Goal: Information Seeking & Learning: Stay updated

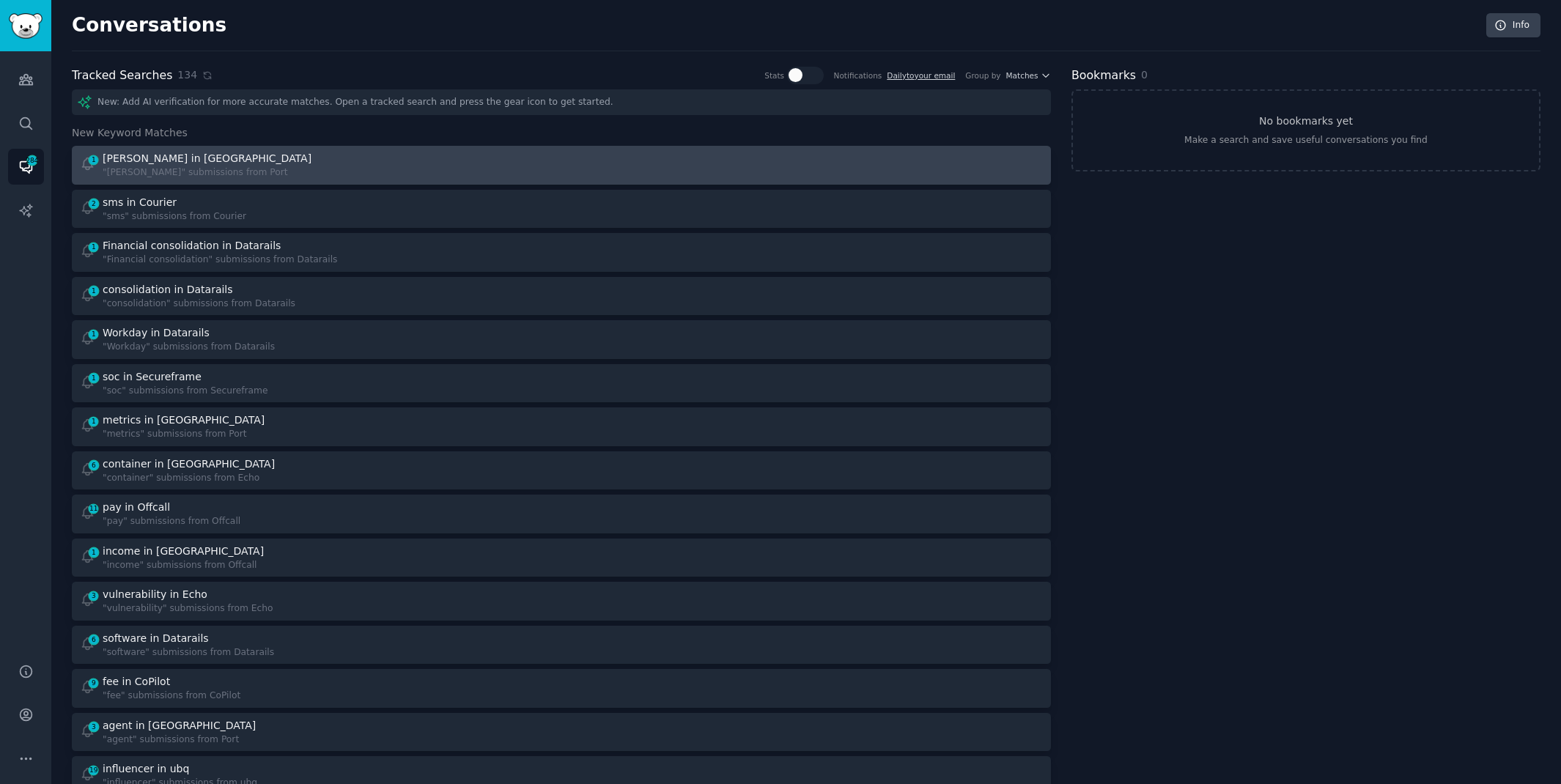
click at [119, 157] on div "[PERSON_NAME] in [GEOGRAPHIC_DATA]" at bounding box center [208, 159] width 209 height 16
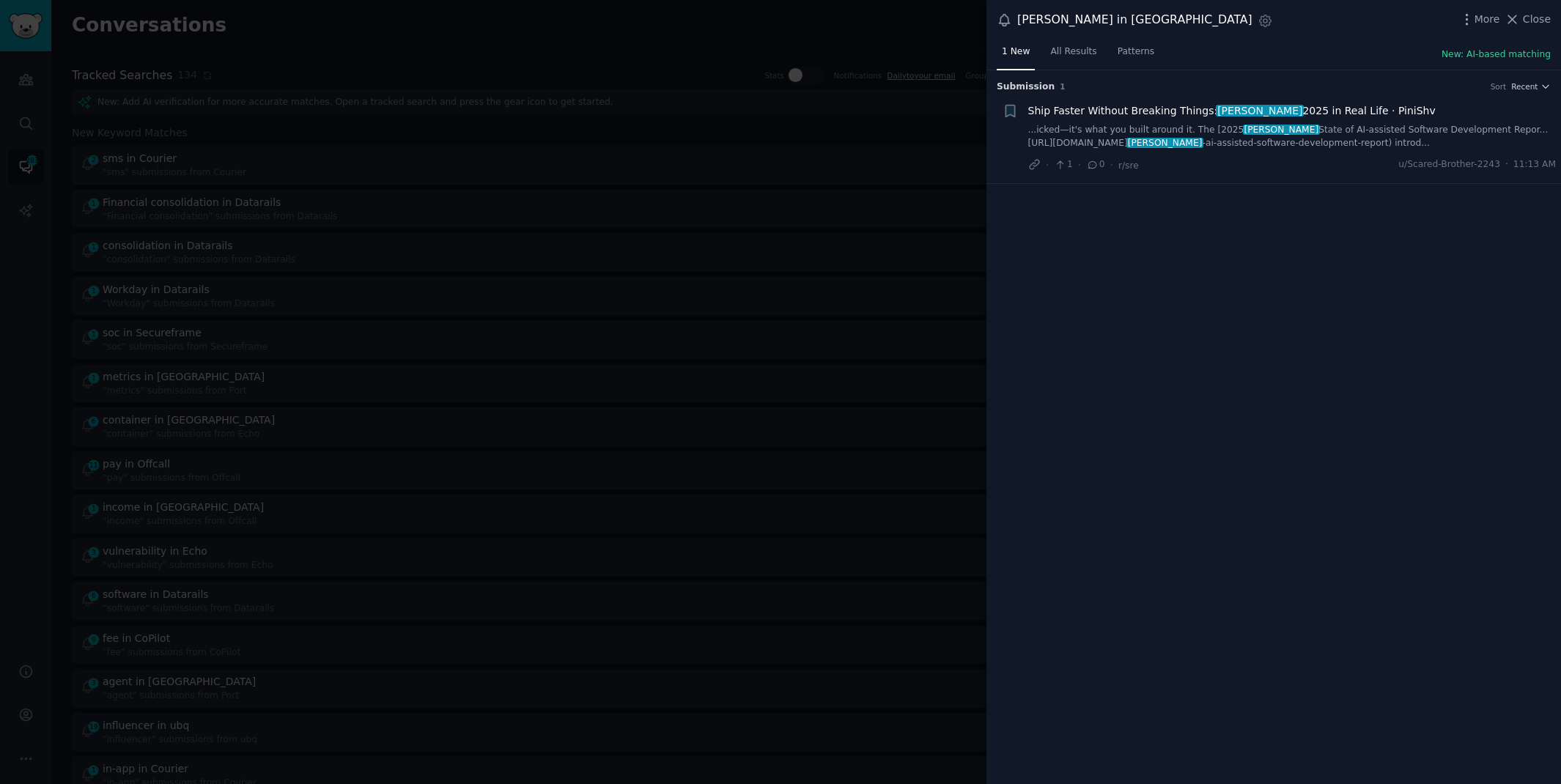
click at [350, 64] on div at bounding box center [780, 392] width 1561 height 784
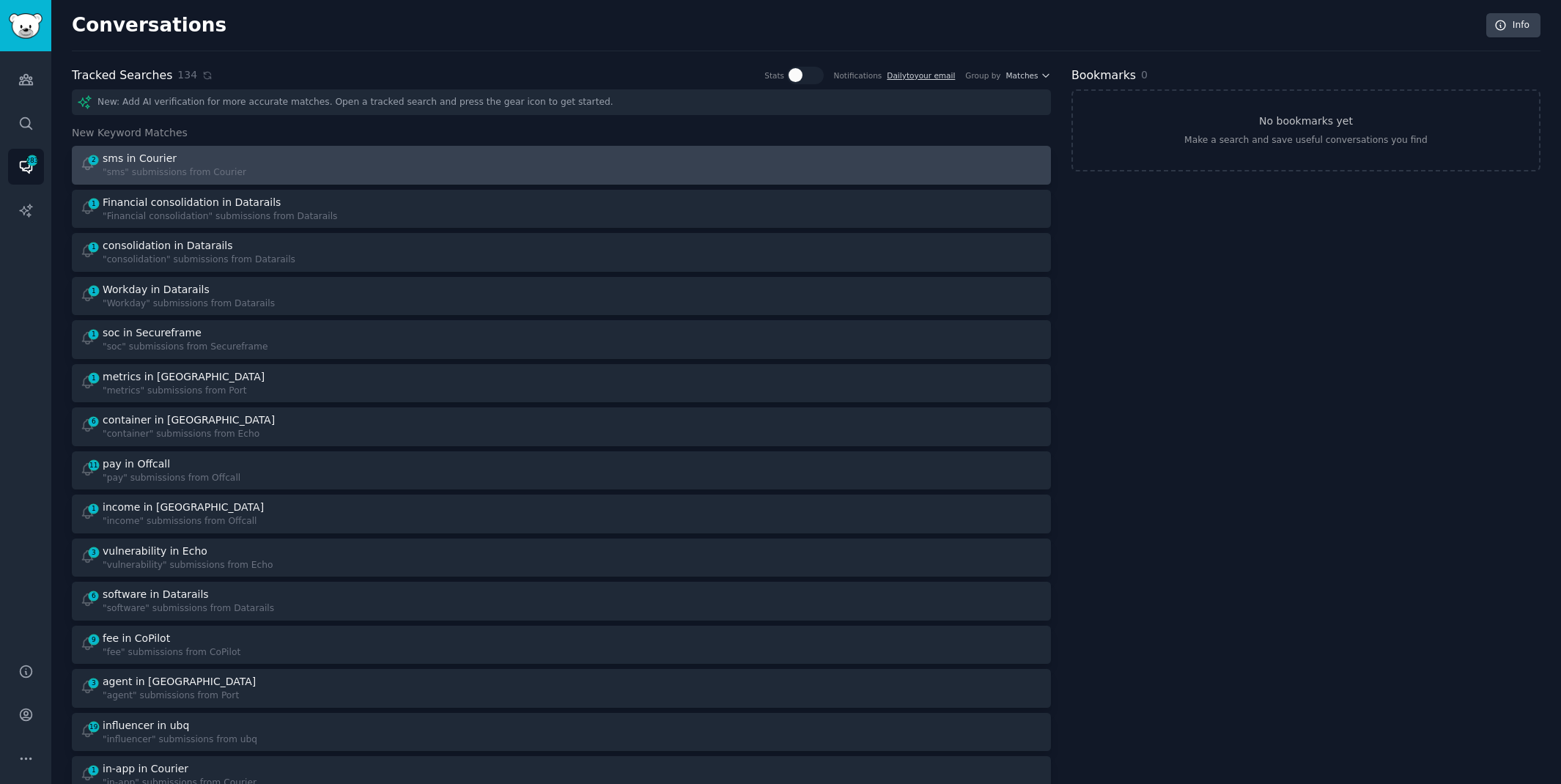
click at [332, 174] on div "2 sms in Courier "sms" submissions from Courier" at bounding box center [315, 165] width 472 height 29
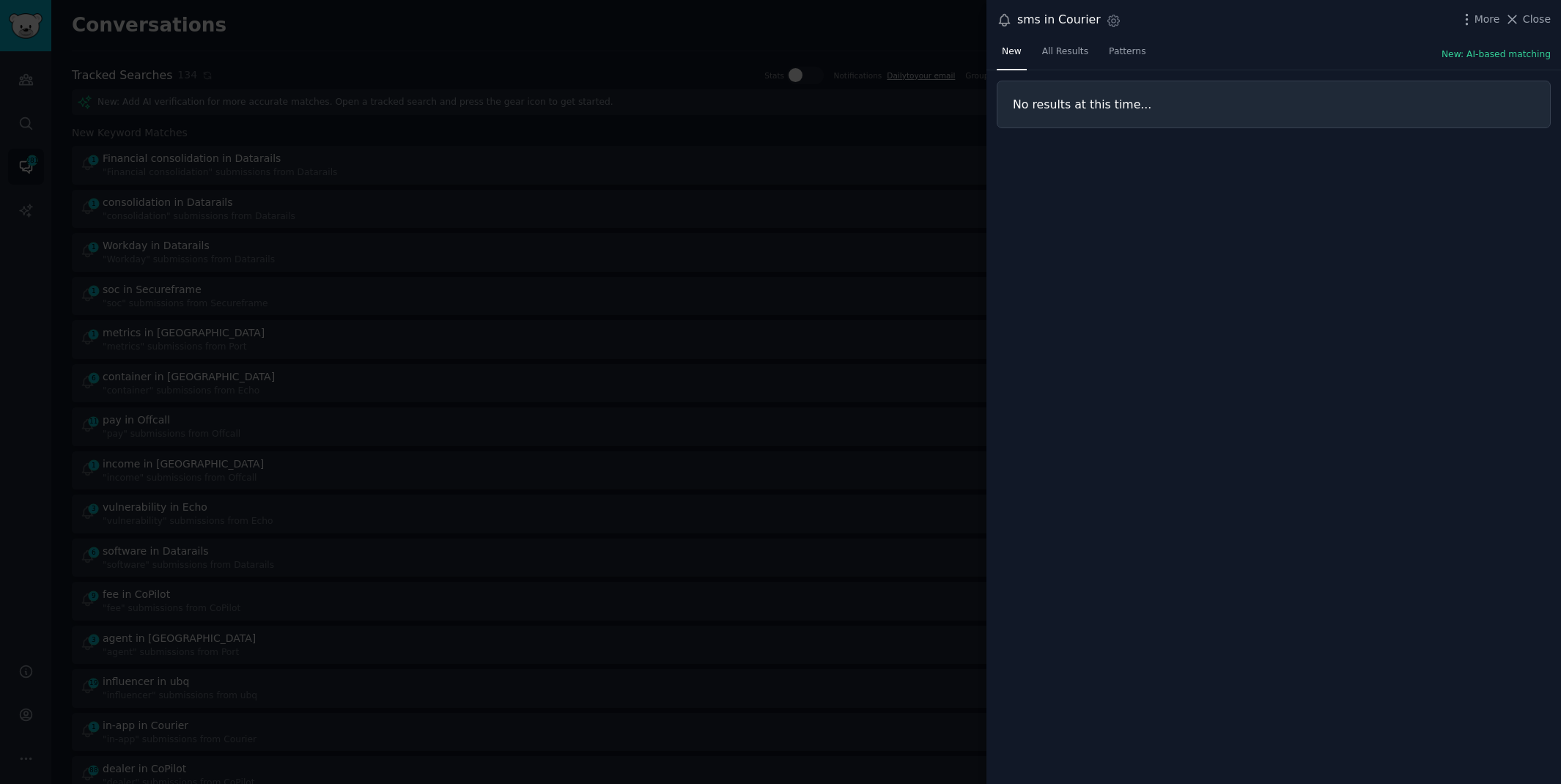
click at [1538, 29] on div "sms in Courier Settings More Close" at bounding box center [1274, 20] width 554 height 20
click at [1529, 18] on span "Close" at bounding box center [1537, 20] width 28 height 16
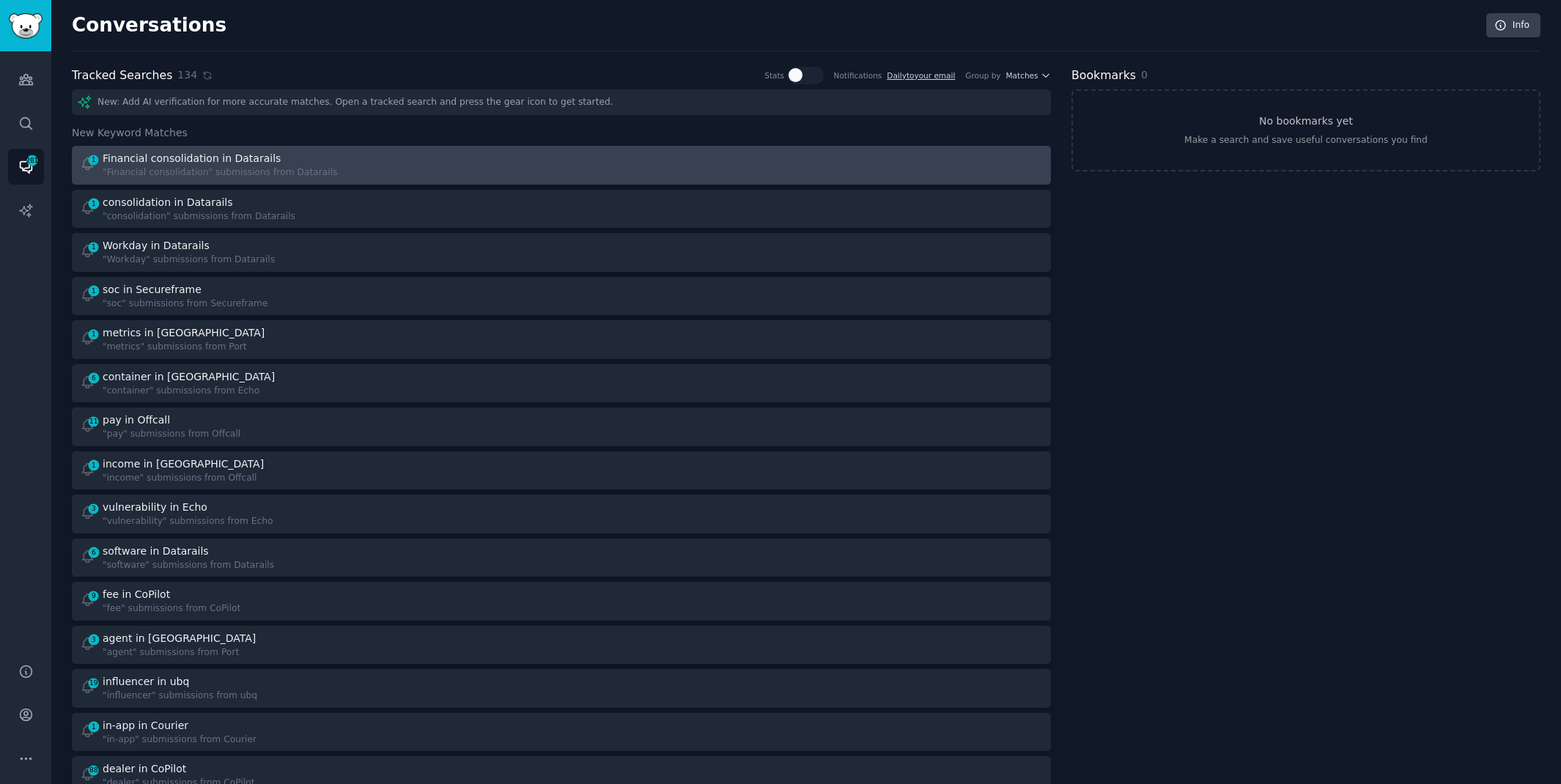
click at [340, 163] on div "1 Financial consolidation in Datarails "Financial consolidation" submissions fr…" at bounding box center [315, 165] width 472 height 29
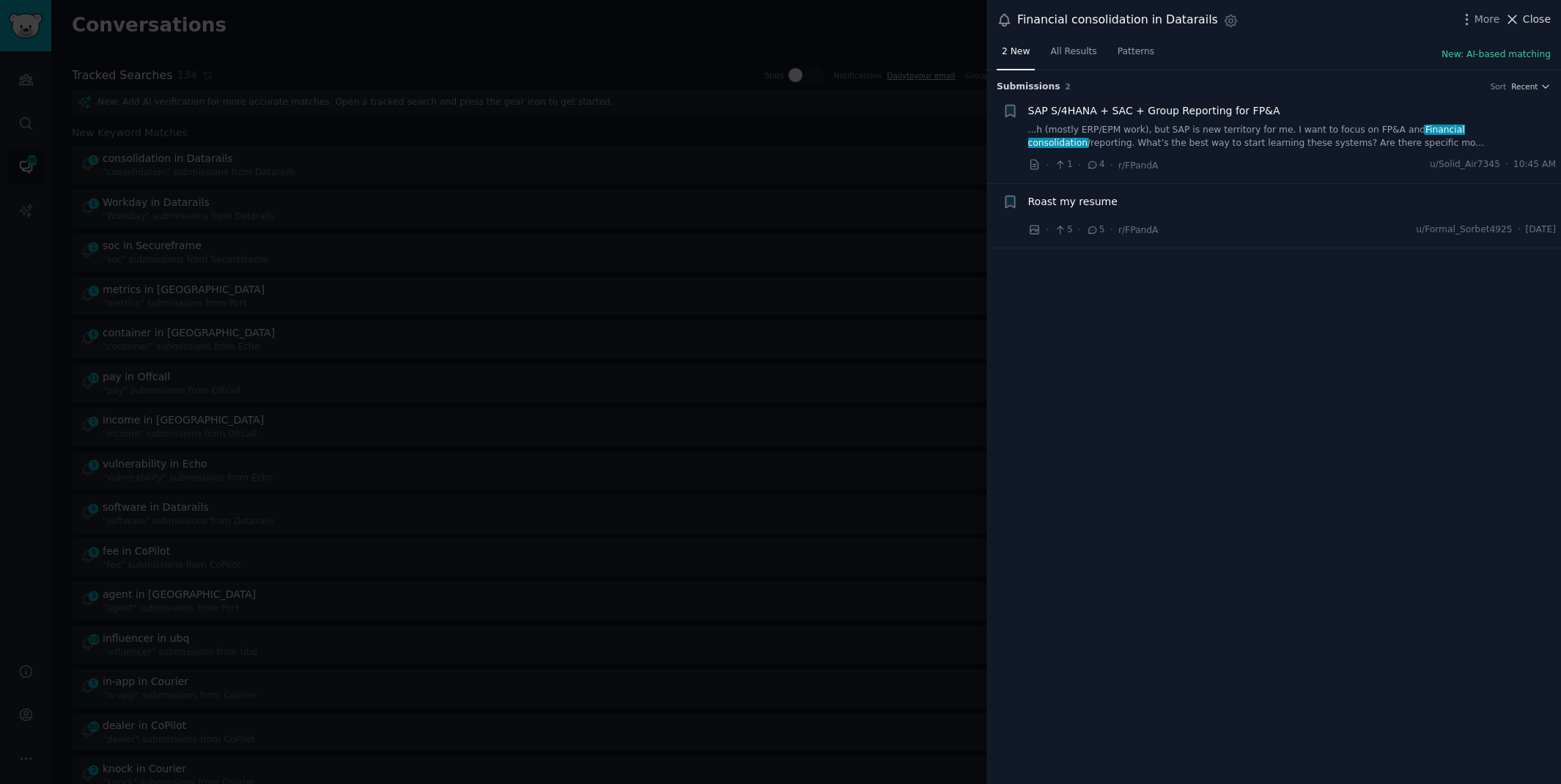
click at [1524, 18] on span "Close" at bounding box center [1537, 20] width 28 height 16
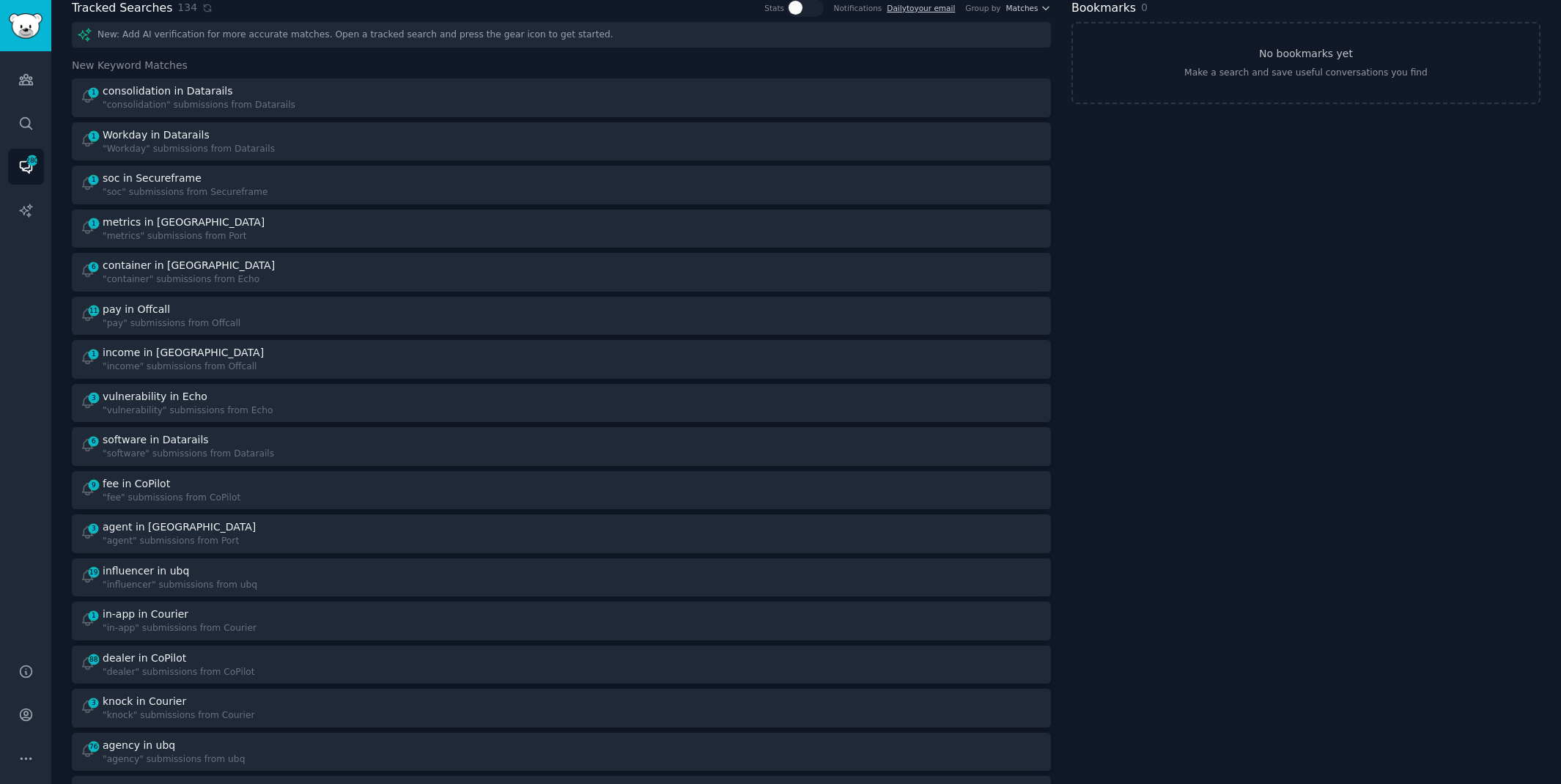
scroll to position [68, 0]
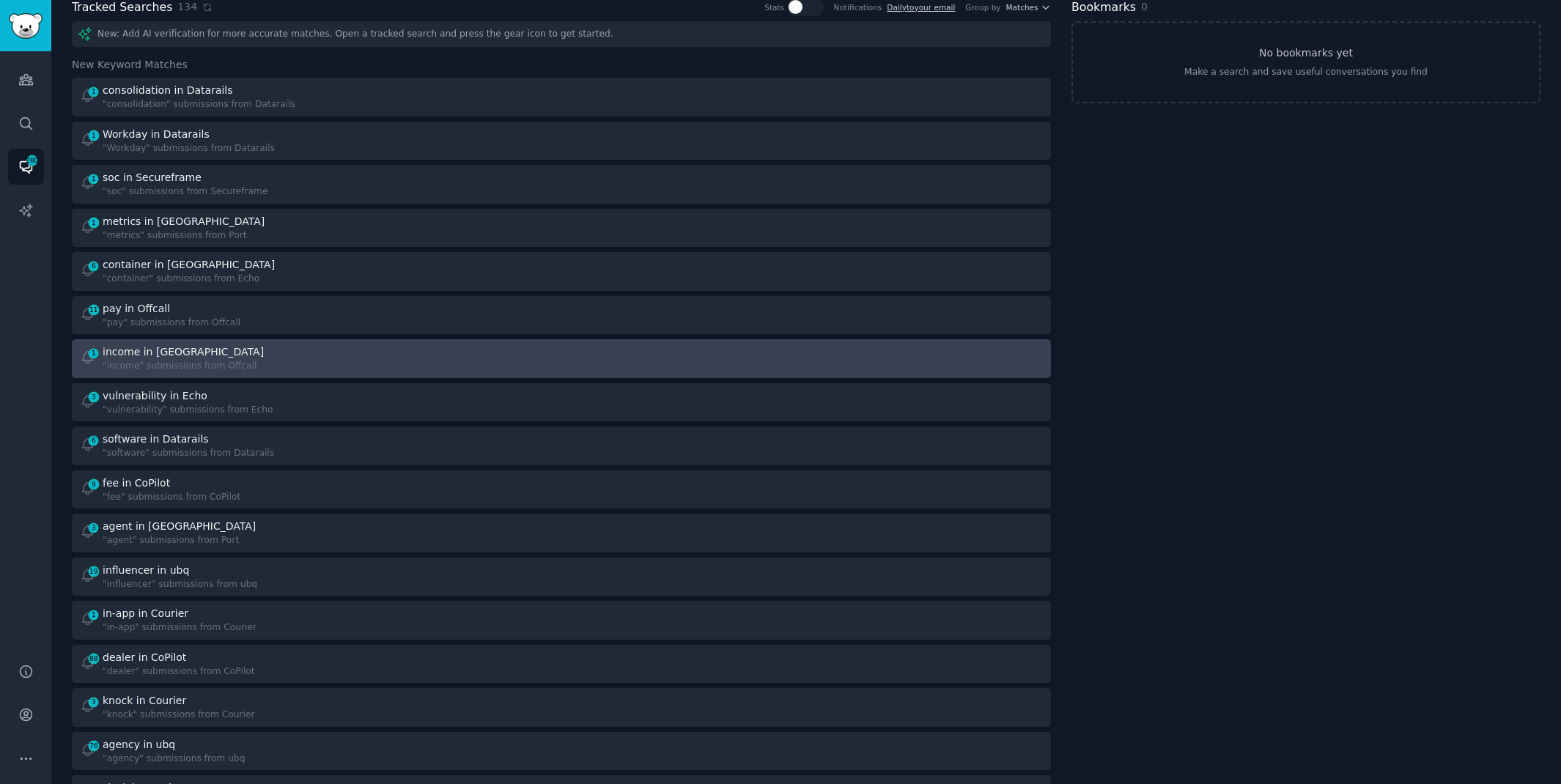
click at [266, 360] on div "1 income in Offcall "income" submissions from Offcall" at bounding box center [315, 359] width 472 height 29
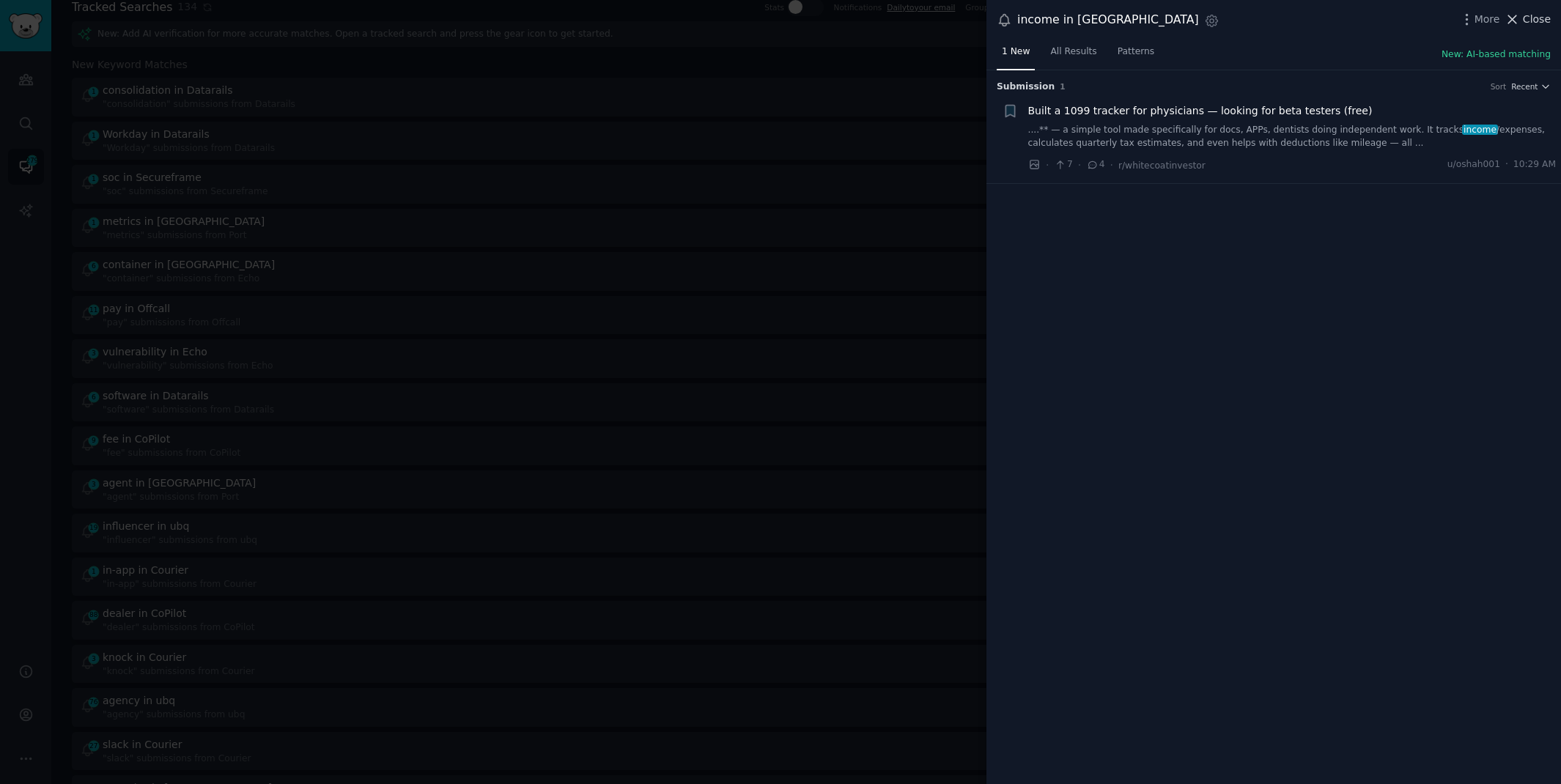
click at [1530, 26] on span "Close" at bounding box center [1537, 20] width 28 height 16
